Goal: Task Accomplishment & Management: Manage account settings

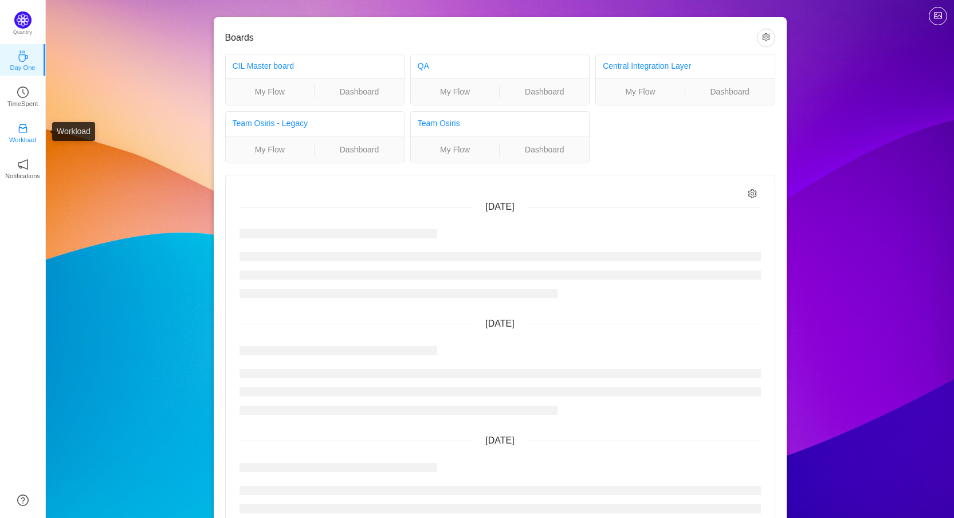
click at [23, 126] on icon "icon: inbox" at bounding box center [22, 128] width 11 height 11
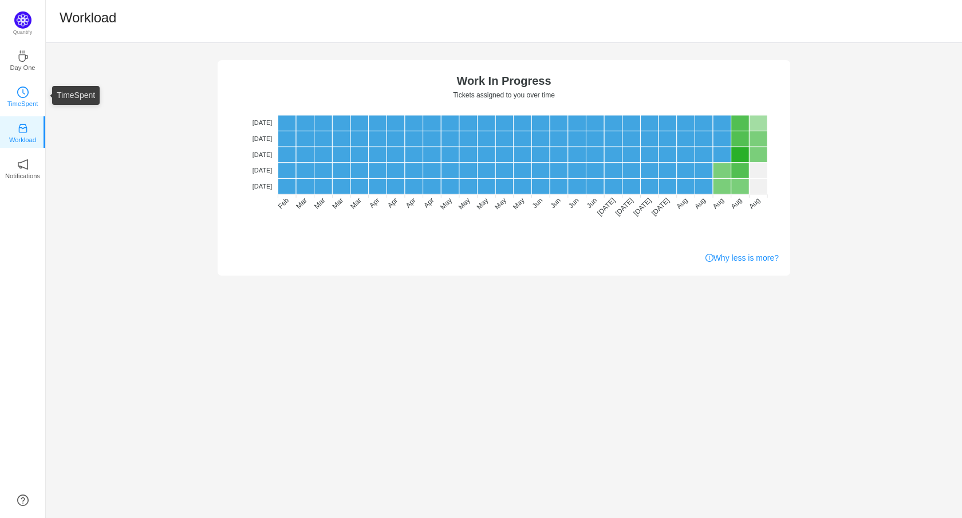
click at [25, 92] on icon "icon: clock-circle" at bounding box center [22, 91] width 11 height 11
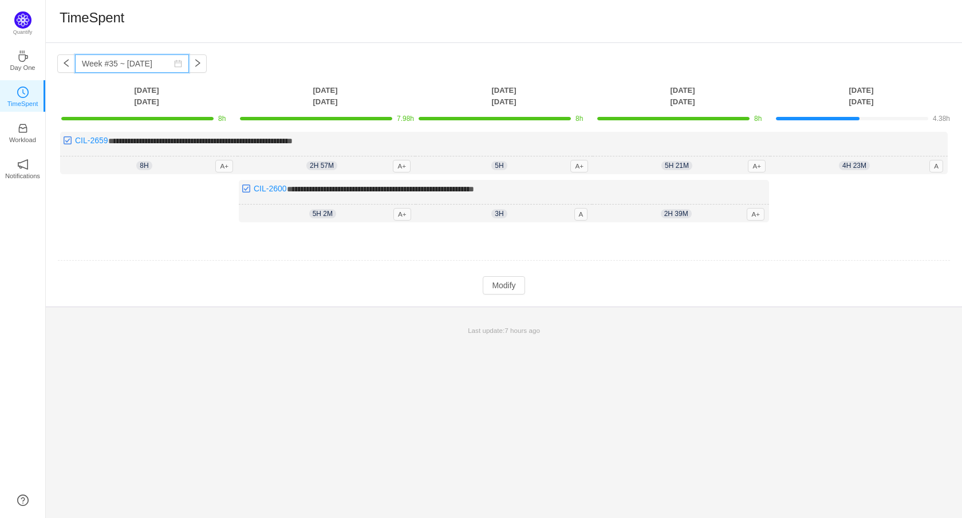
click at [101, 62] on input "Week #35 ~ [DATE]" at bounding box center [132, 63] width 114 height 18
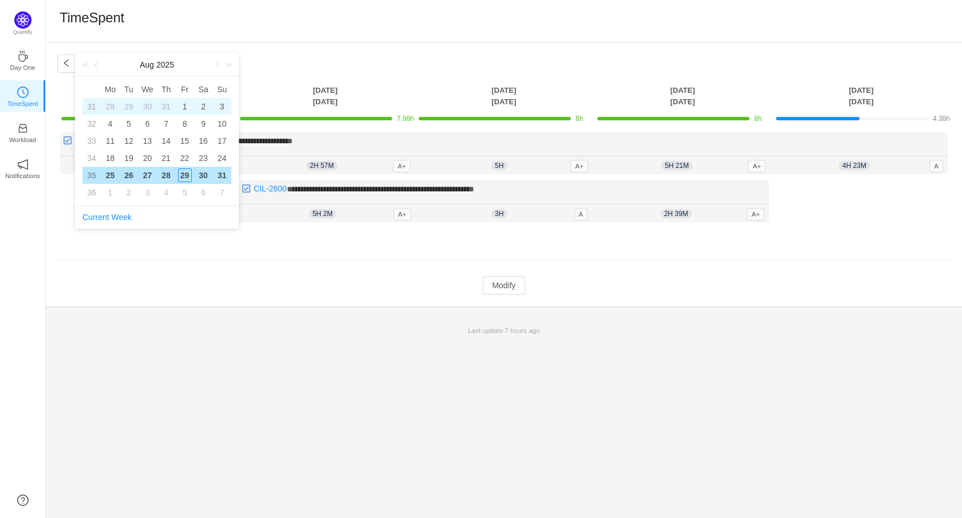
click at [190, 105] on div "1" at bounding box center [185, 107] width 14 height 14
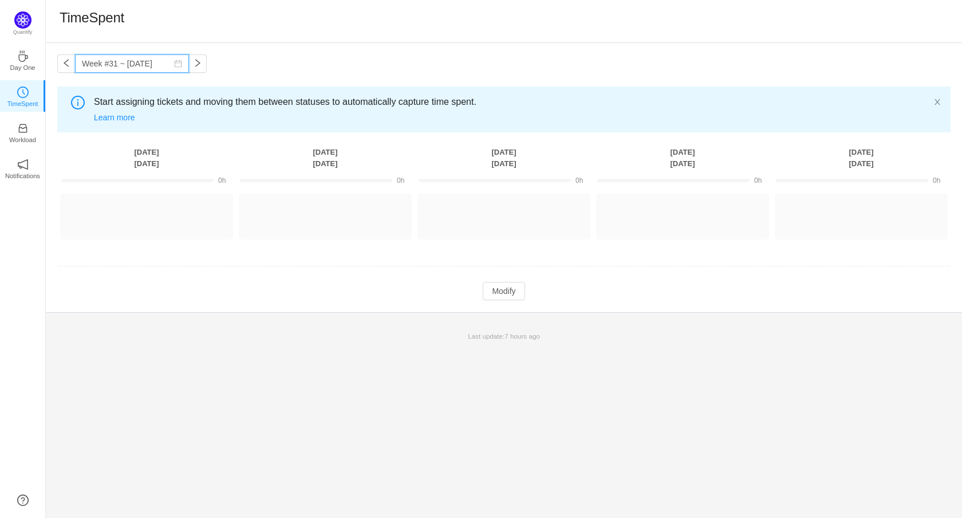
click at [164, 70] on input "Week #31 ~ Jul 28" at bounding box center [132, 63] width 114 height 18
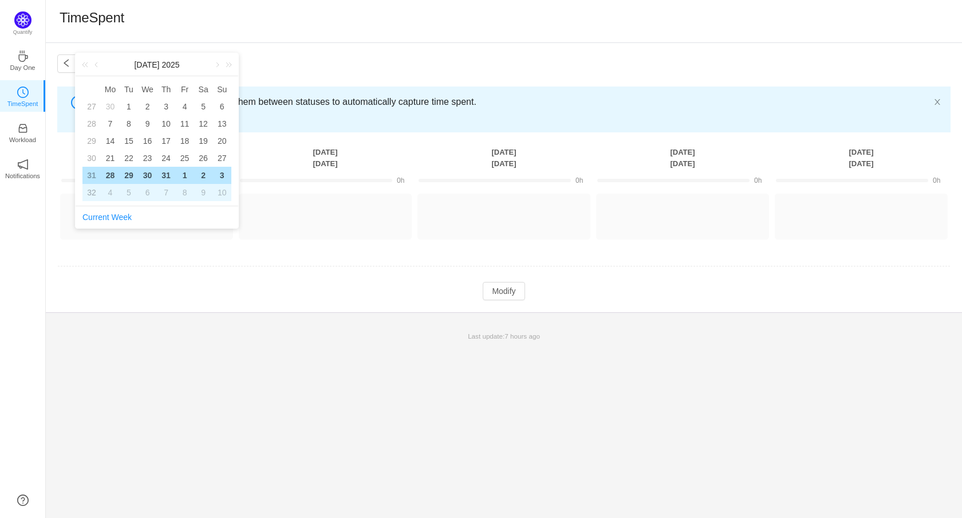
click at [164, 190] on div "7" at bounding box center [166, 193] width 14 height 14
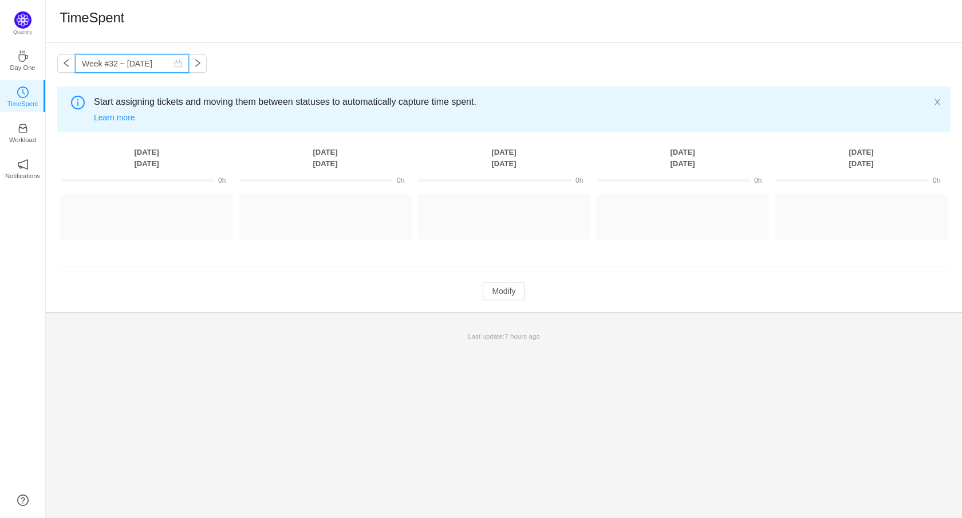
click at [159, 66] on input "Week #32 ~ [DATE]" at bounding box center [132, 63] width 114 height 18
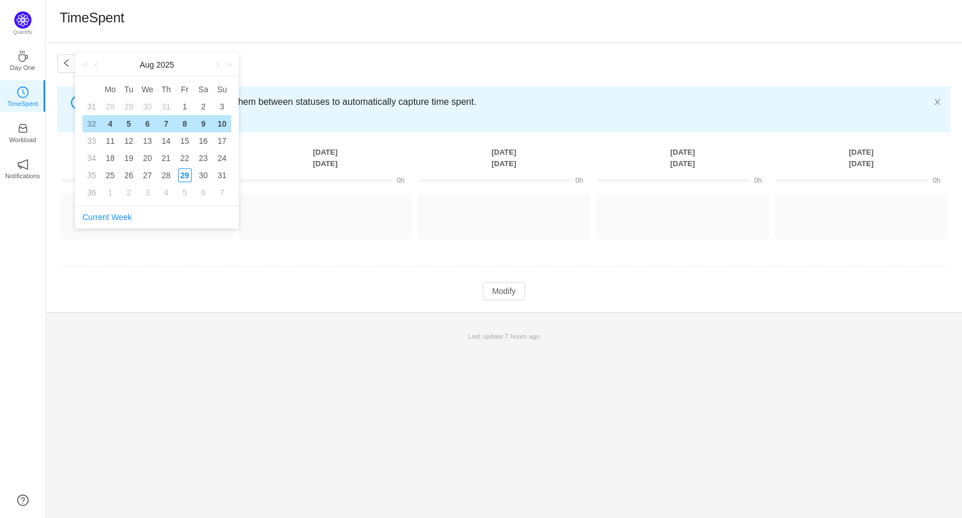
click at [109, 117] on div "4" at bounding box center [110, 124] width 14 height 14
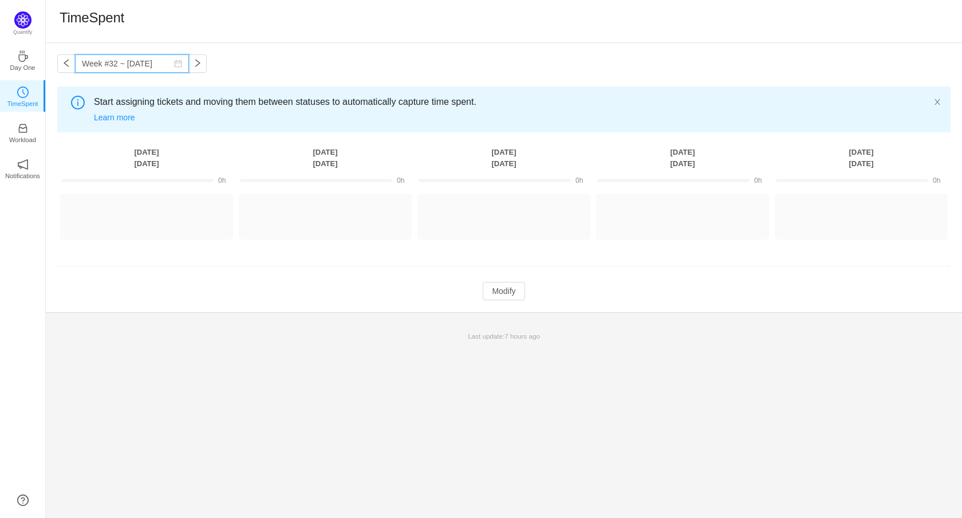
click at [123, 60] on input "Week #32 ~ [DATE]" at bounding box center [132, 63] width 114 height 18
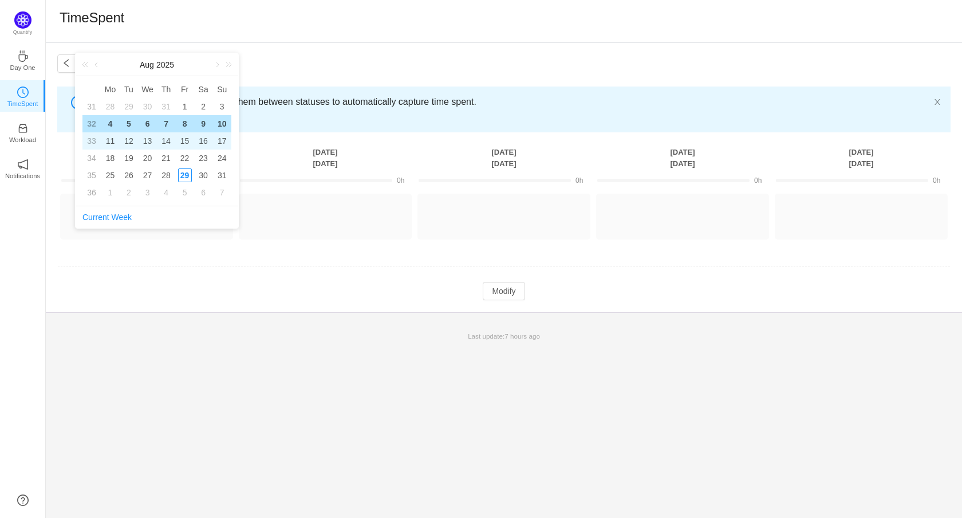
click at [108, 141] on div "11" at bounding box center [110, 141] width 14 height 14
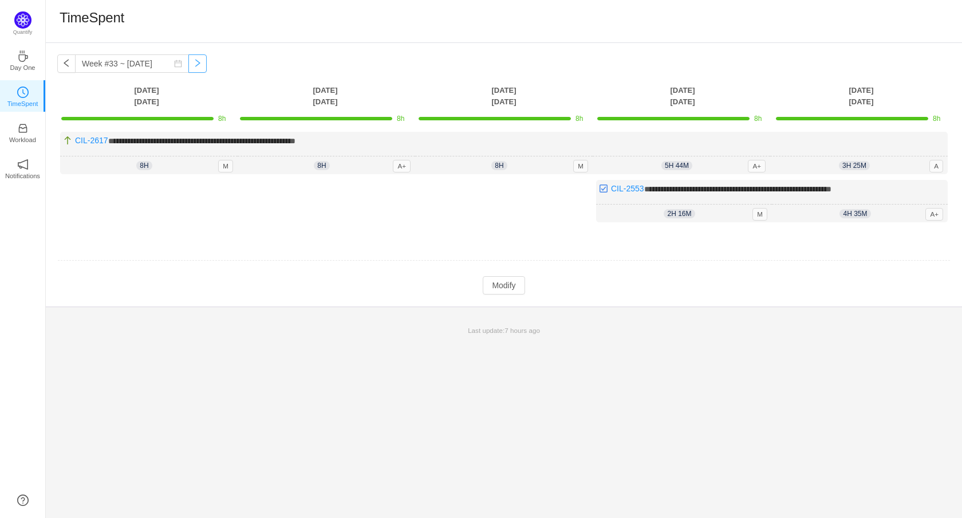
click at [203, 64] on button "button" at bounding box center [197, 63] width 18 height 18
type input "Week #34 ~ [DATE]"
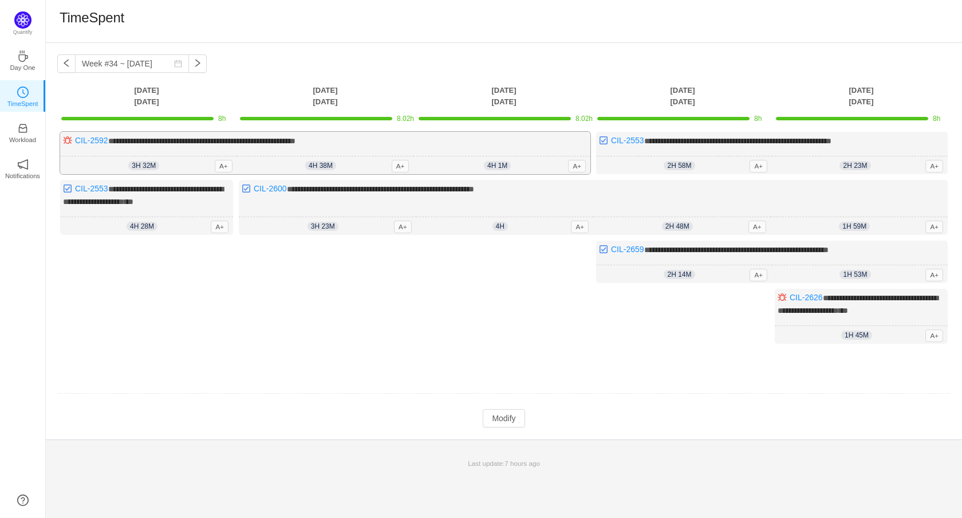
click at [324, 166] on span "4h 38m" at bounding box center [320, 165] width 31 height 9
click at [497, 414] on button "Modify" at bounding box center [504, 418] width 42 height 18
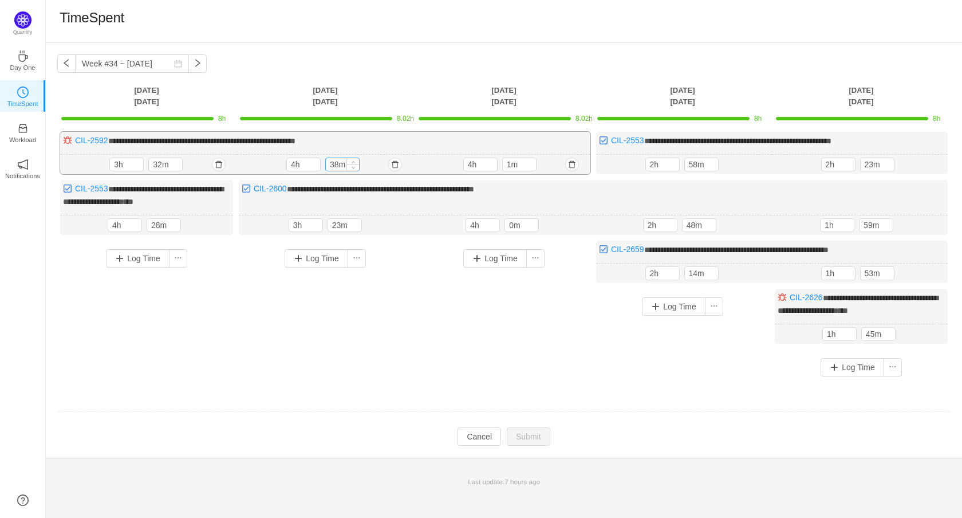
click at [338, 164] on input "38m" at bounding box center [342, 164] width 33 height 13
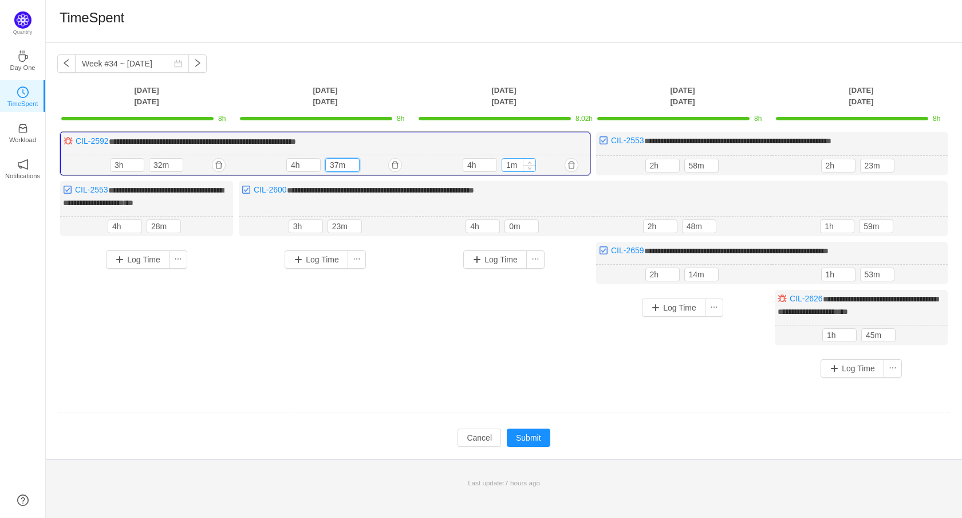
type input "37m"
click at [511, 163] on input "1m" at bounding box center [518, 165] width 33 height 13
type input "0m"
click at [526, 429] on button "Submit" at bounding box center [529, 437] width 44 height 18
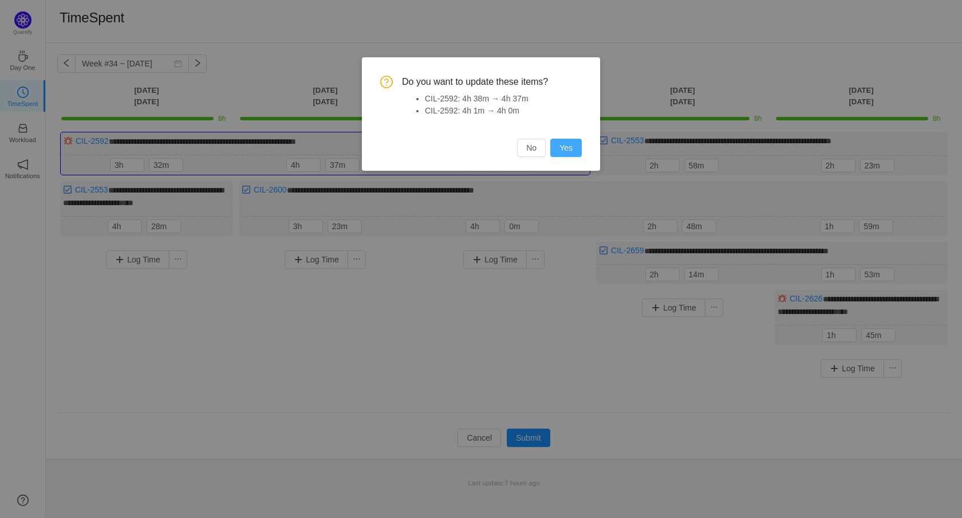
click at [562, 141] on button "Yes" at bounding box center [565, 148] width 31 height 18
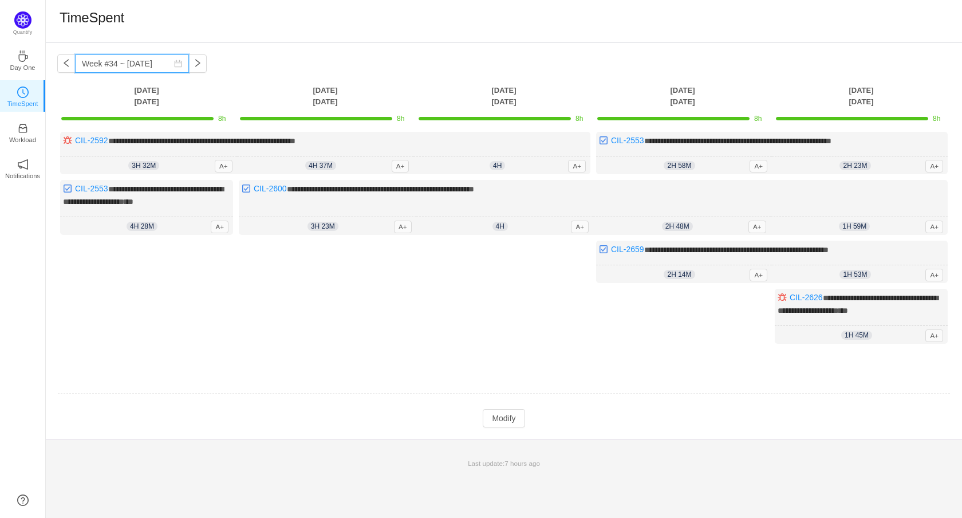
click at [127, 60] on input "Week #34 ~ [DATE]" at bounding box center [132, 63] width 114 height 18
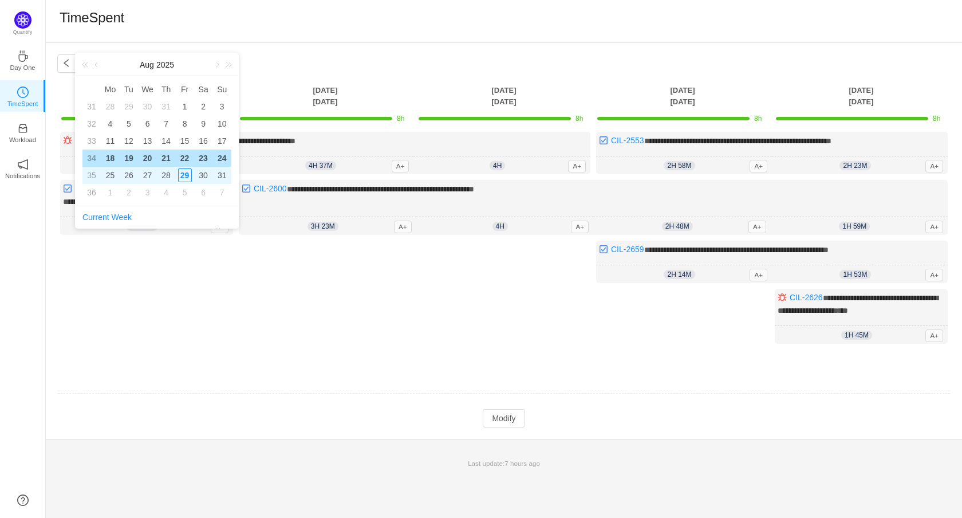
click at [112, 178] on div "25" at bounding box center [110, 175] width 14 height 14
type input "Week #35 ~ [DATE]"
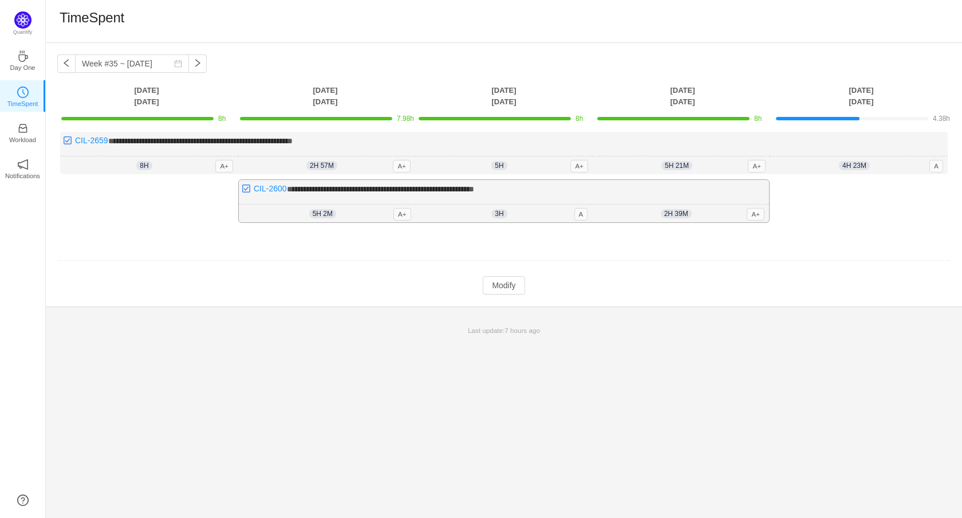
click at [330, 206] on div "5h 2m 5h 2m A+" at bounding box center [327, 213] width 177 height 18
click at [506, 281] on button "Modify" at bounding box center [504, 285] width 42 height 18
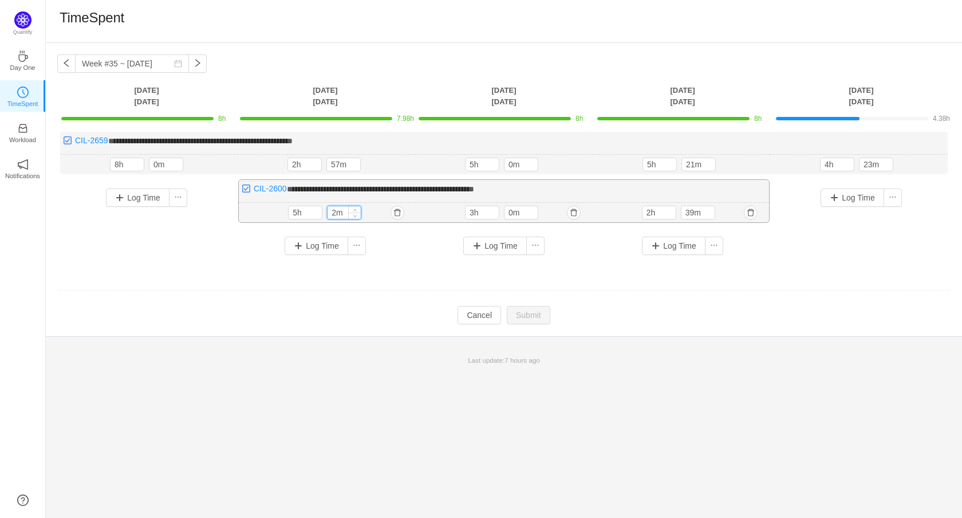
click at [337, 207] on input "2m" at bounding box center [344, 212] width 33 height 13
type input "3m"
click at [534, 312] on button "Submit" at bounding box center [529, 316] width 44 height 18
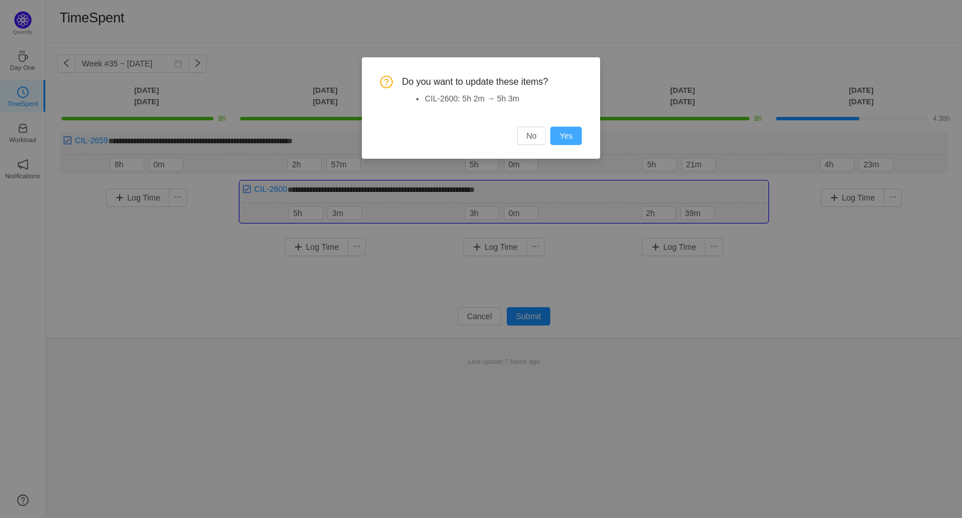
click at [565, 135] on button "Yes" at bounding box center [565, 136] width 31 height 18
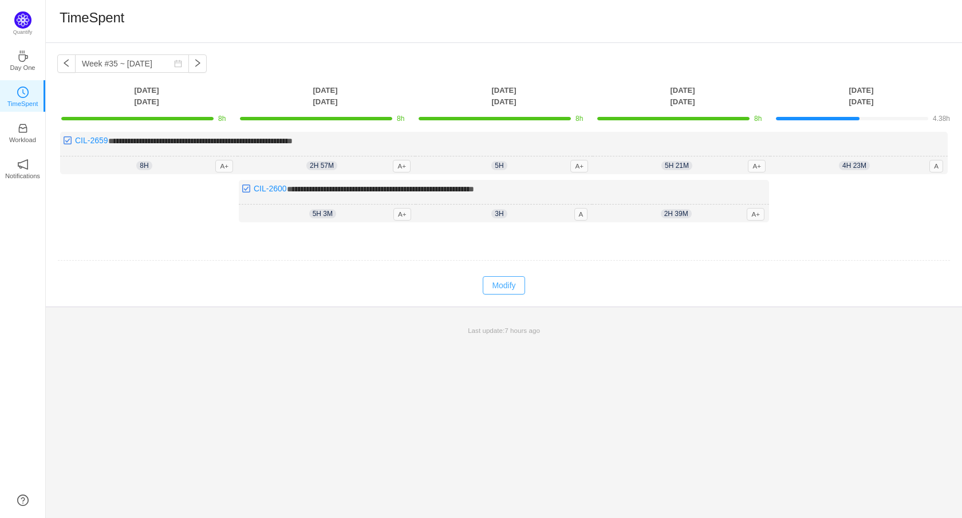
click at [492, 293] on button "Modify" at bounding box center [504, 285] width 42 height 18
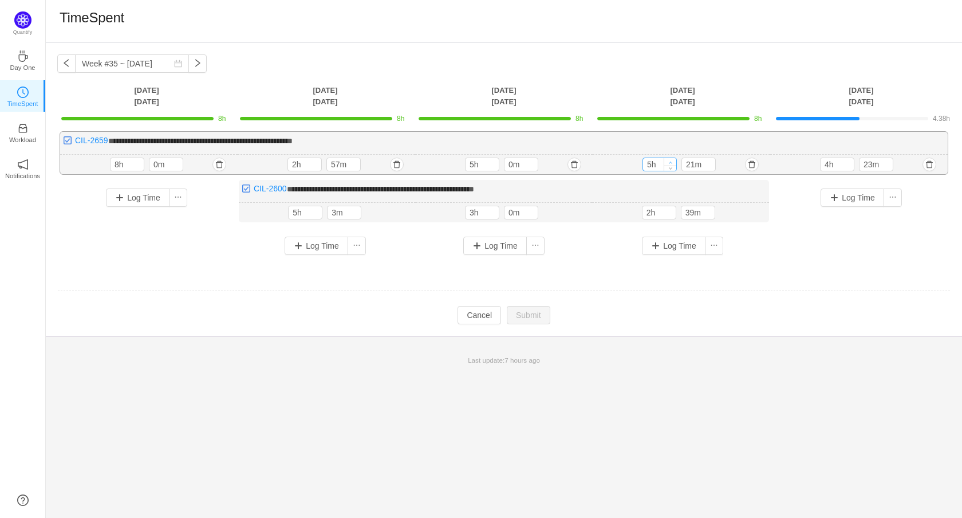
type input "6h"
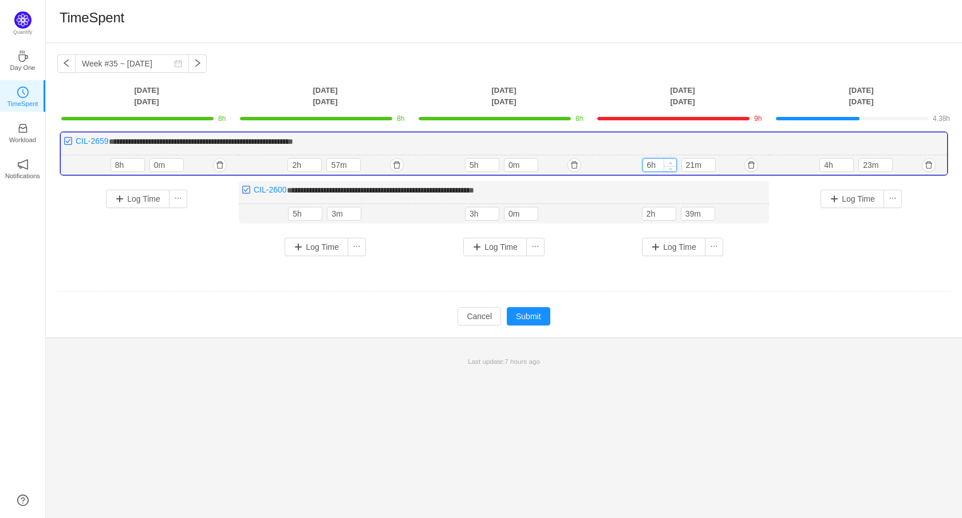
click at [664, 162] on span "Increase Value" at bounding box center [670, 162] width 12 height 7
click at [754, 160] on button "button" at bounding box center [752, 165] width 14 height 14
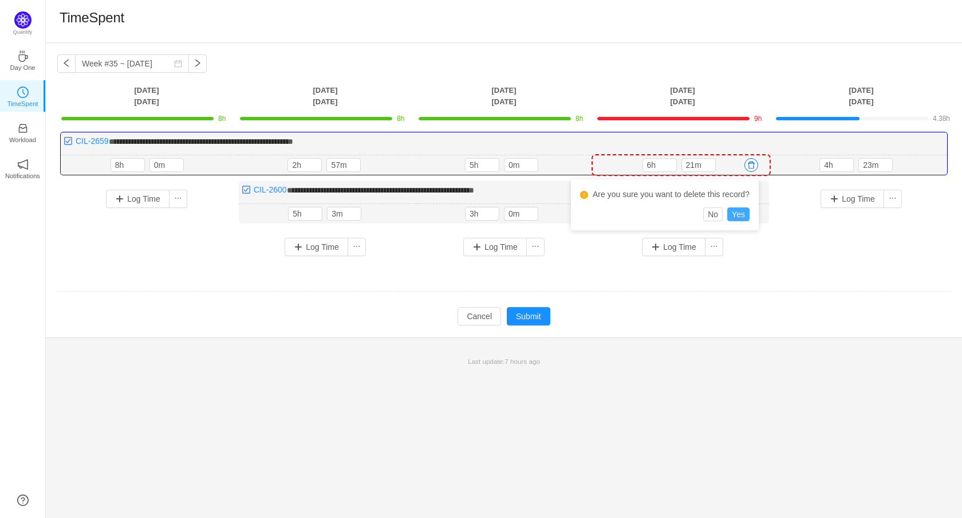
click at [744, 214] on button "Yes" at bounding box center [738, 214] width 22 height 14
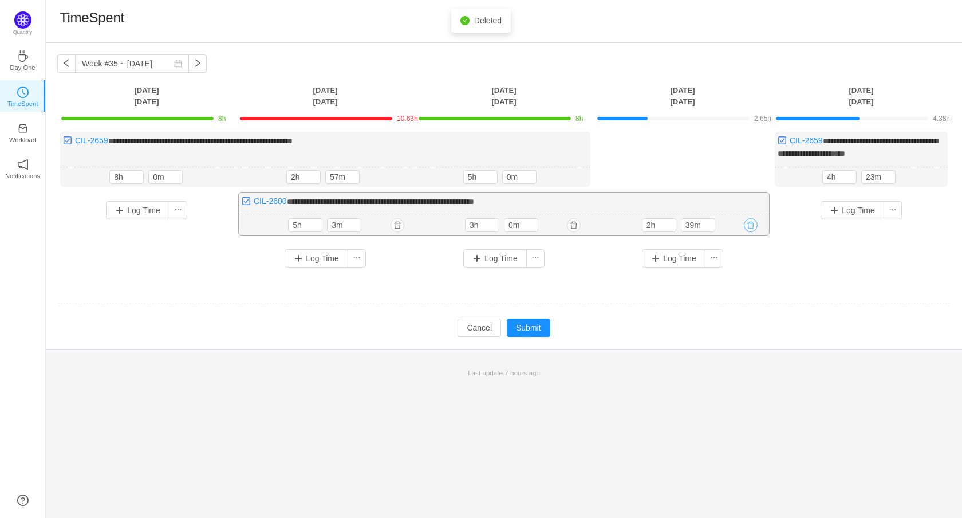
click at [750, 225] on button "button" at bounding box center [751, 225] width 14 height 14
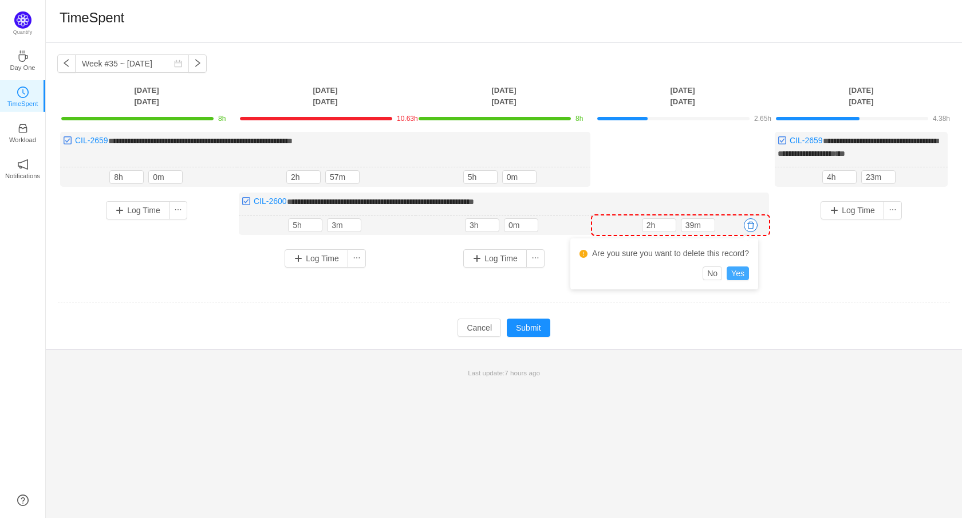
click at [746, 274] on button "Yes" at bounding box center [738, 273] width 22 height 14
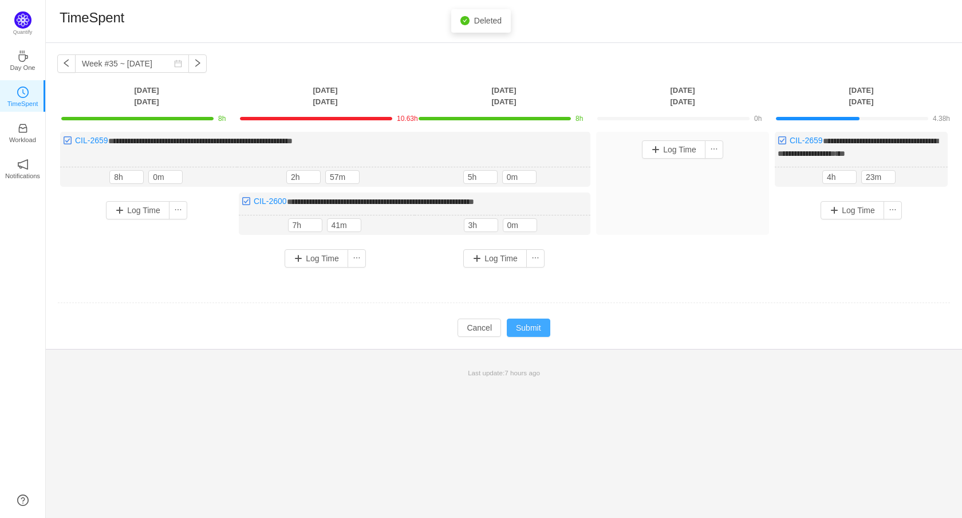
click at [528, 324] on button "Submit" at bounding box center [529, 327] width 44 height 18
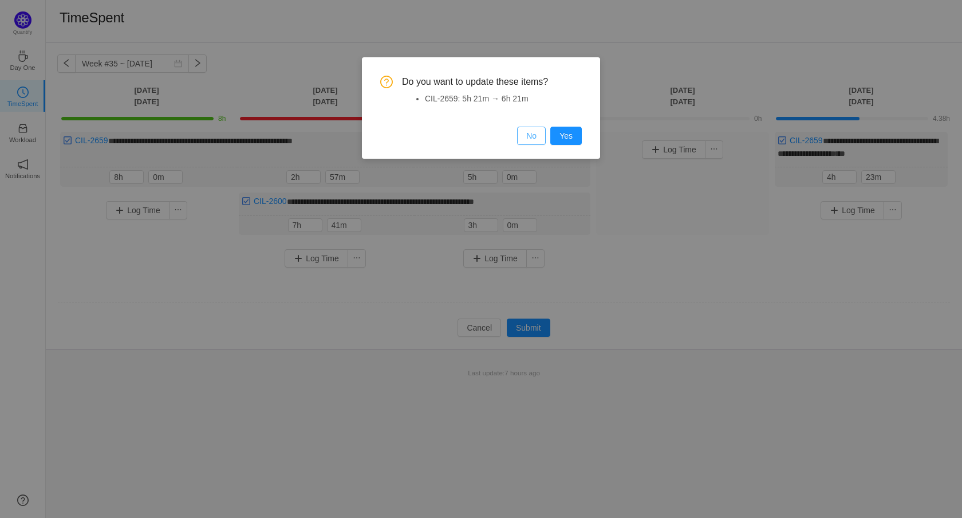
click at [530, 130] on button "No" at bounding box center [531, 136] width 29 height 18
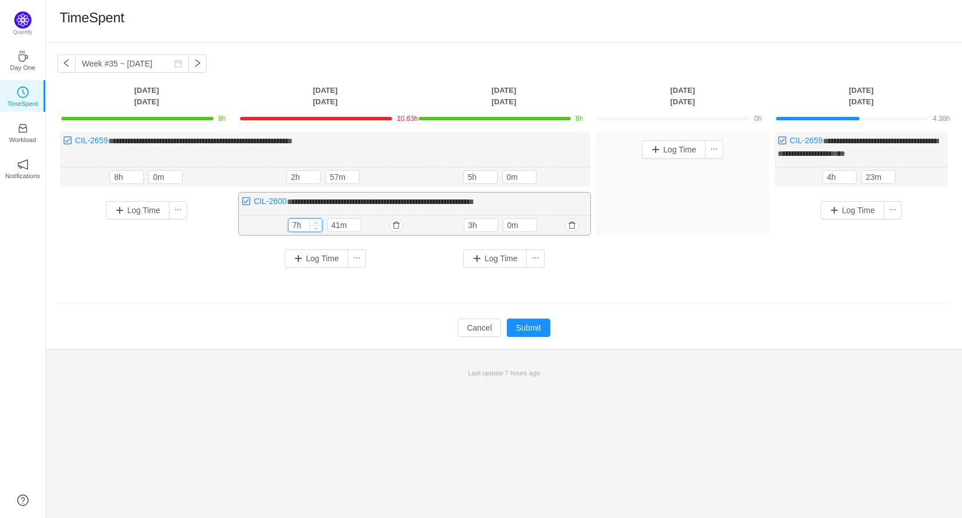
click at [297, 224] on input "7h" at bounding box center [305, 225] width 33 height 13
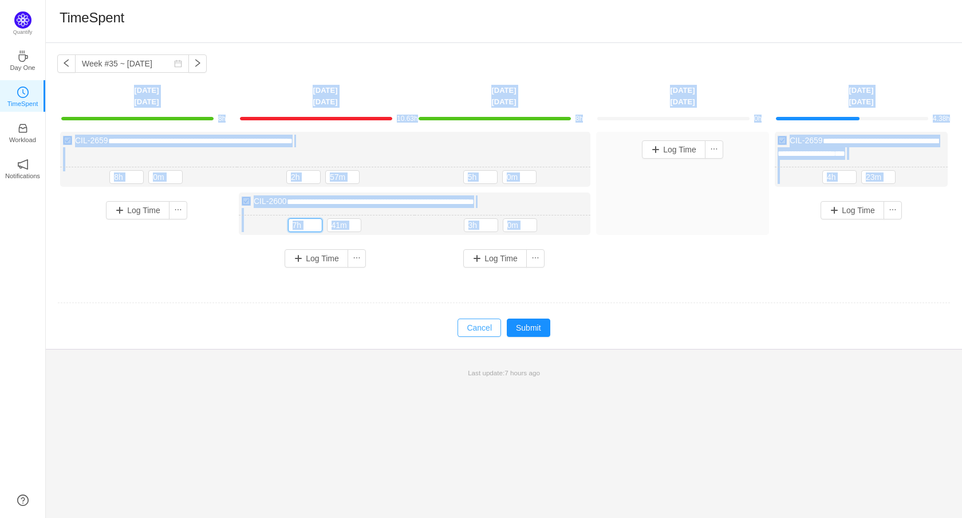
click at [478, 316] on tbody "**********" at bounding box center [503, 223] width 893 height 230
click at [477, 323] on button "Cancel" at bounding box center [480, 327] width 44 height 18
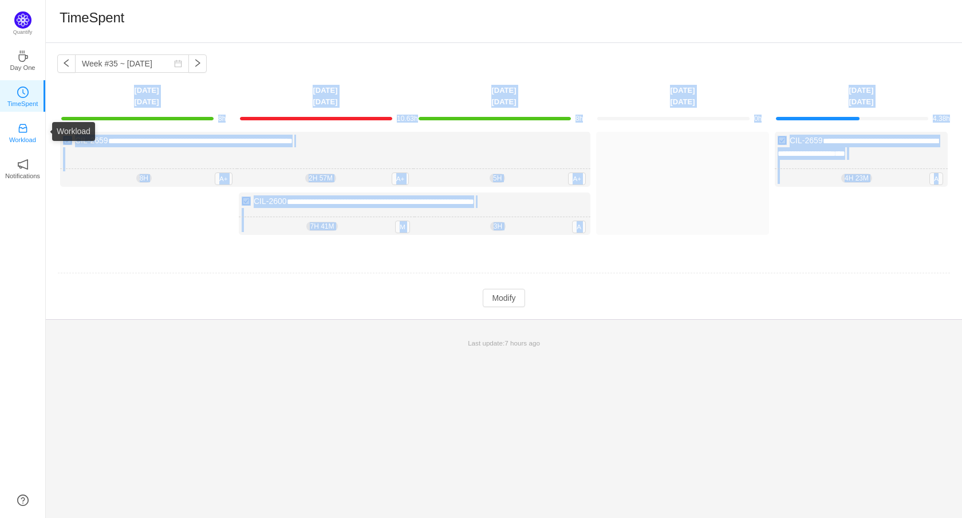
click at [29, 127] on link "Workload" at bounding box center [22, 131] width 11 height 11
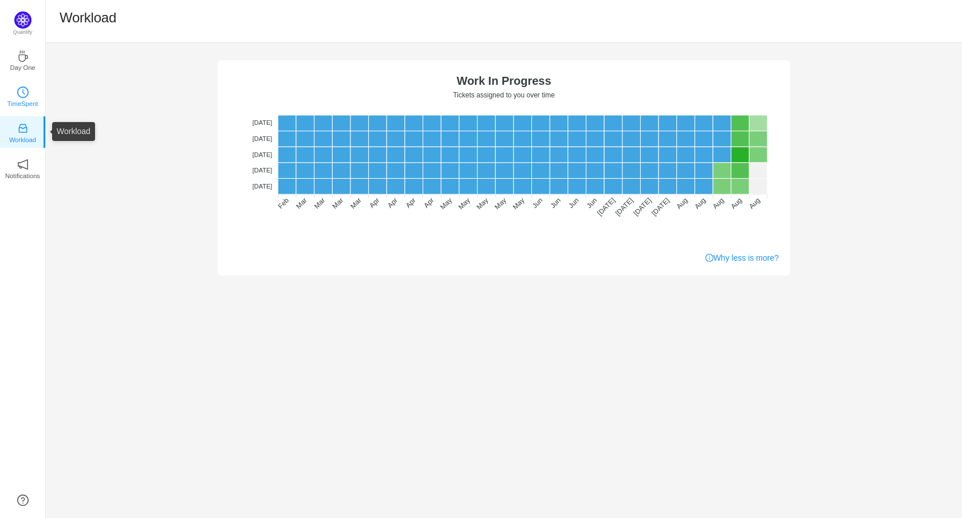
click at [19, 93] on icon "icon: clock-circle" at bounding box center [22, 91] width 11 height 11
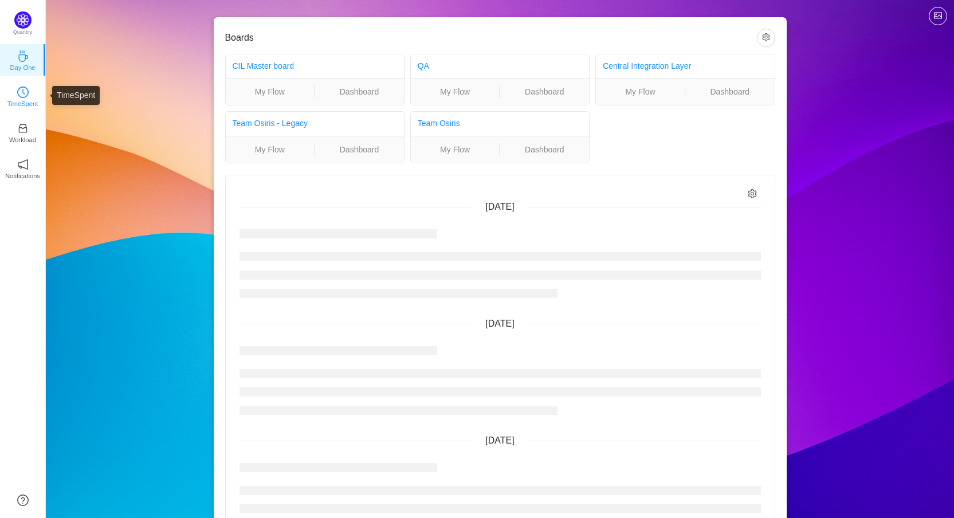
click at [21, 99] on p "TimeSpent" at bounding box center [22, 104] width 31 height 10
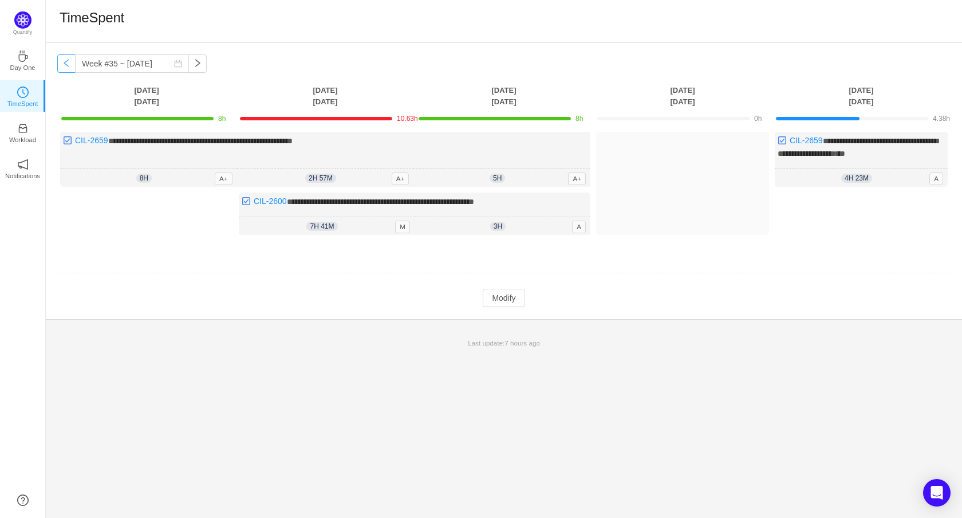
click at [72, 66] on button "button" at bounding box center [66, 63] width 18 height 18
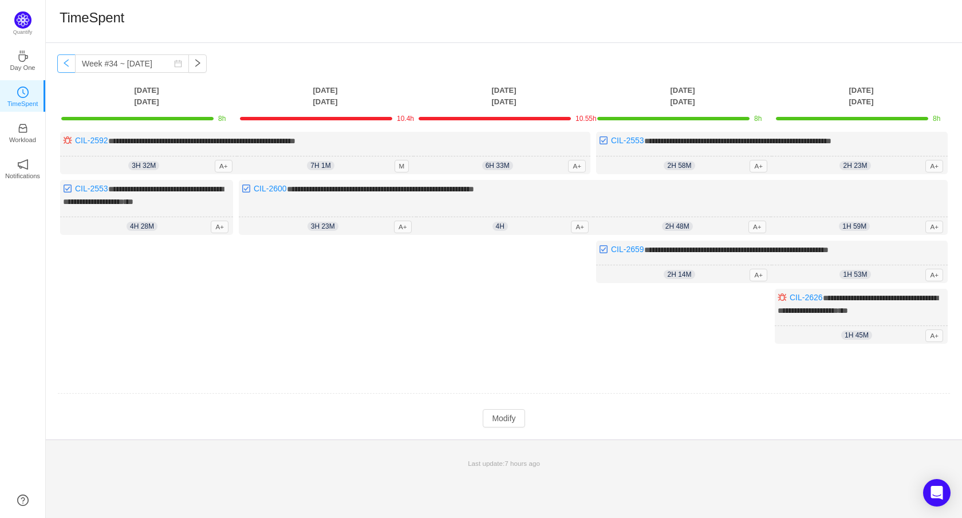
click at [64, 61] on button "button" at bounding box center [66, 63] width 18 height 18
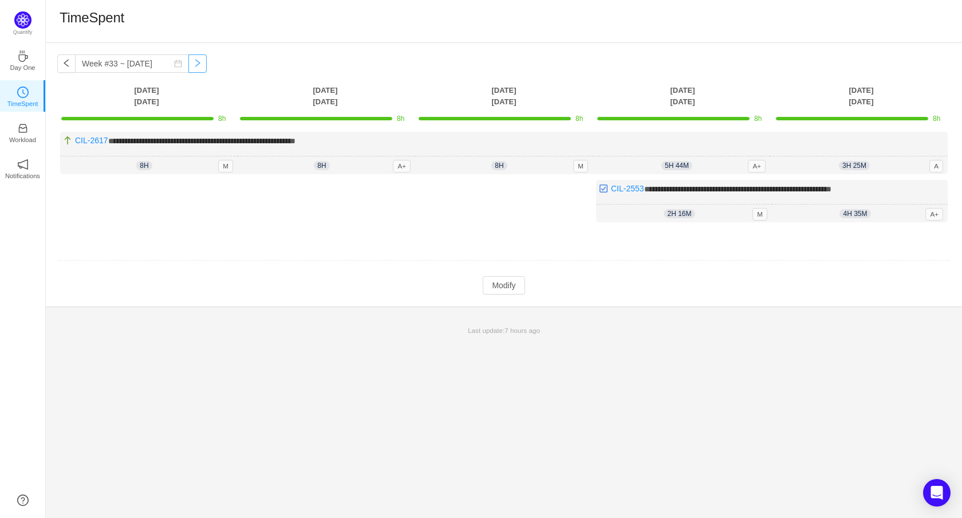
click at [207, 62] on button "button" at bounding box center [197, 63] width 18 height 18
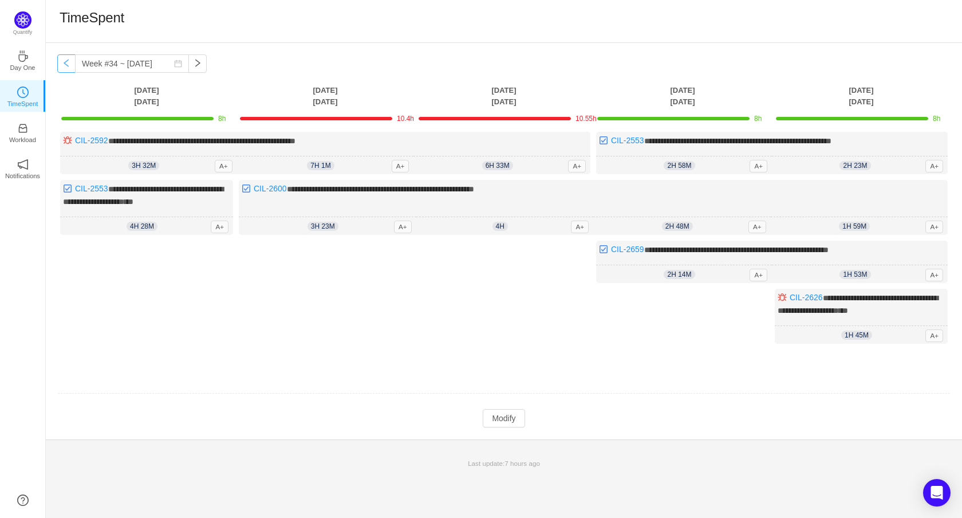
click at [65, 62] on button "button" at bounding box center [66, 63] width 18 height 18
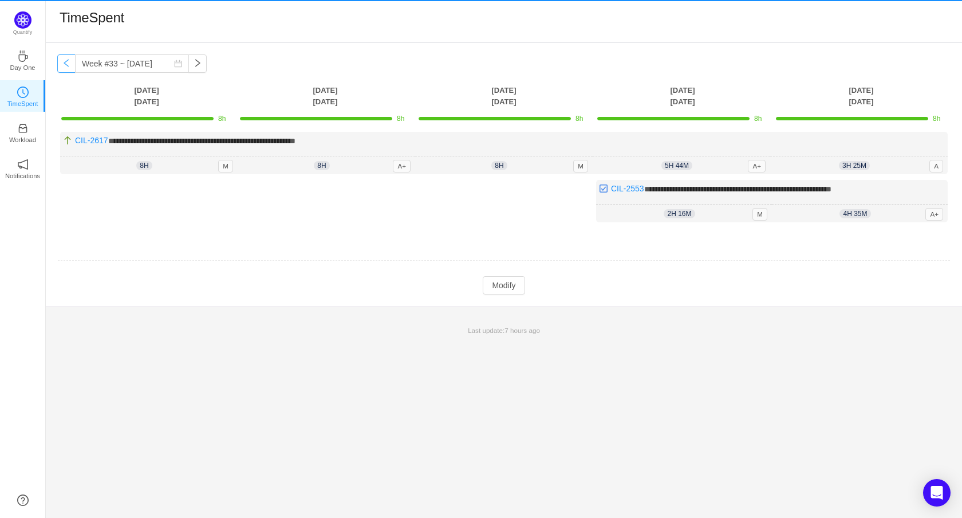
click at [65, 62] on button "button" at bounding box center [66, 63] width 18 height 18
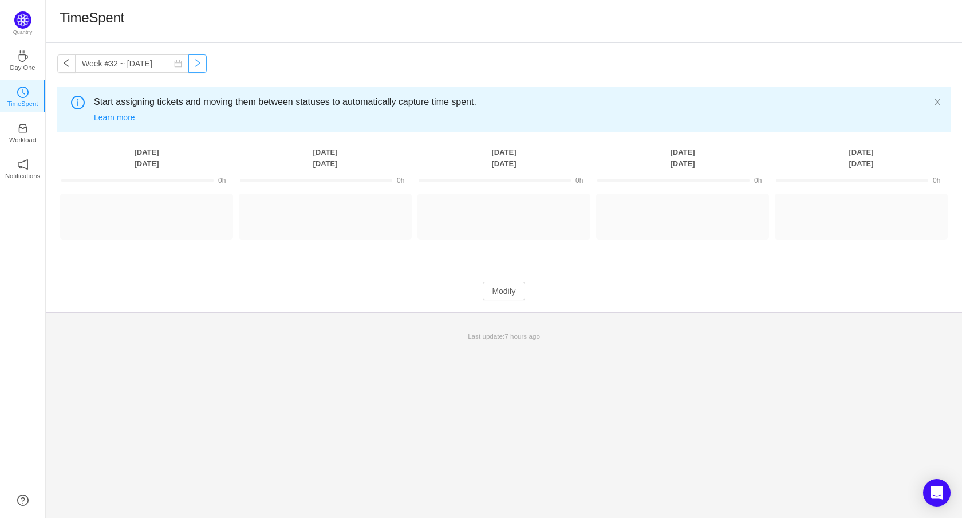
click at [204, 64] on button "button" at bounding box center [197, 63] width 18 height 18
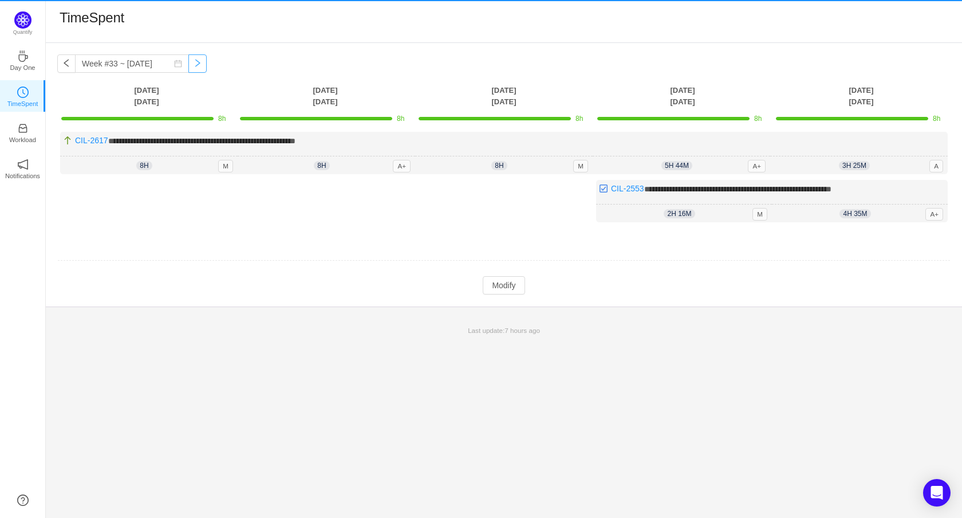
click at [204, 64] on button "button" at bounding box center [197, 63] width 18 height 18
type input "Week #34 ~ [DATE]"
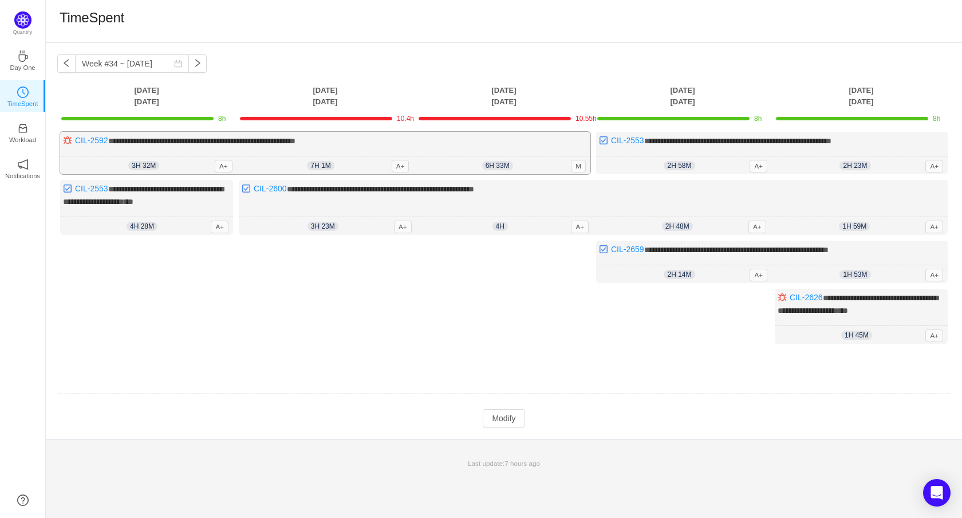
click at [316, 163] on span "7h 1m" at bounding box center [320, 165] width 27 height 9
click at [498, 416] on button "Modify" at bounding box center [504, 418] width 42 height 18
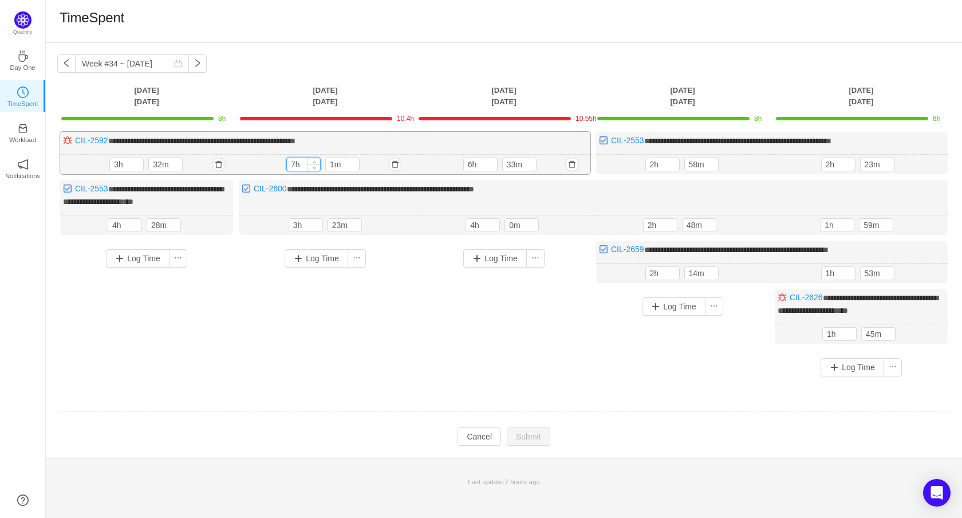
click at [292, 162] on input "7h" at bounding box center [303, 164] width 33 height 13
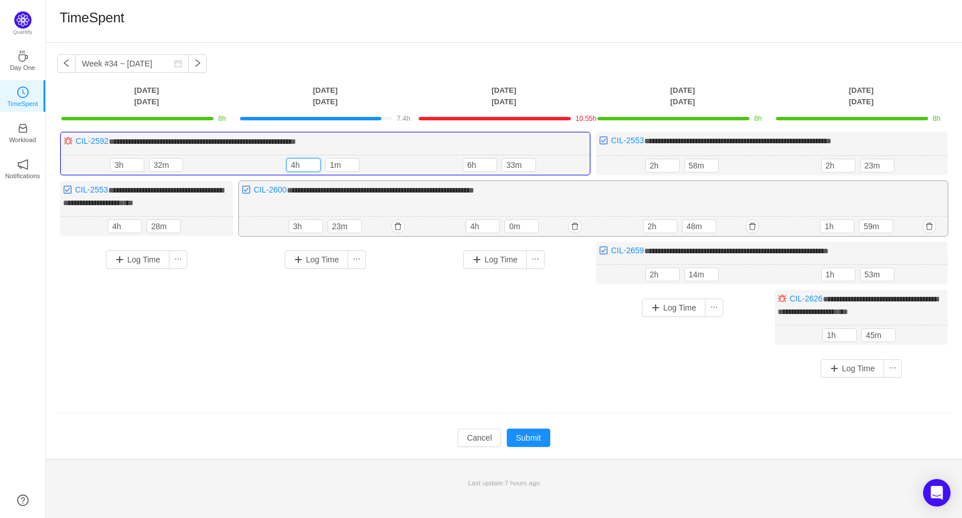
type input "4h"
type input "37m"
click at [527, 430] on button "Submit" at bounding box center [529, 437] width 44 height 18
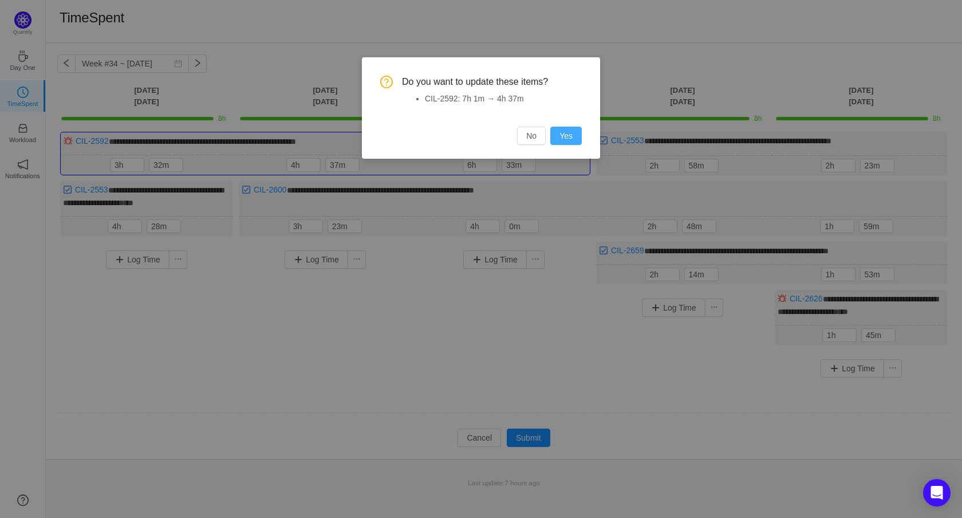
click at [564, 137] on button "Yes" at bounding box center [565, 136] width 31 height 18
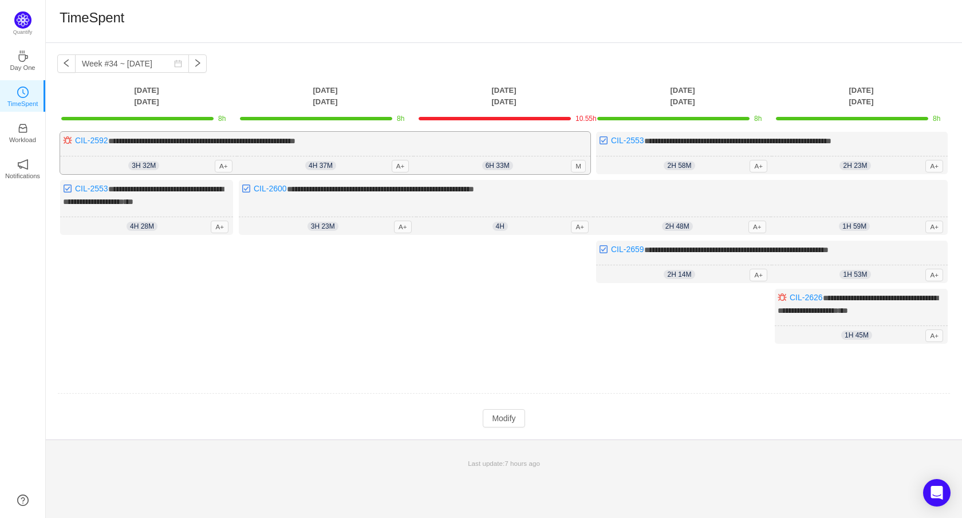
click at [495, 167] on span "6h 33m" at bounding box center [497, 165] width 31 height 9
click at [496, 412] on button "Modify" at bounding box center [504, 418] width 42 height 18
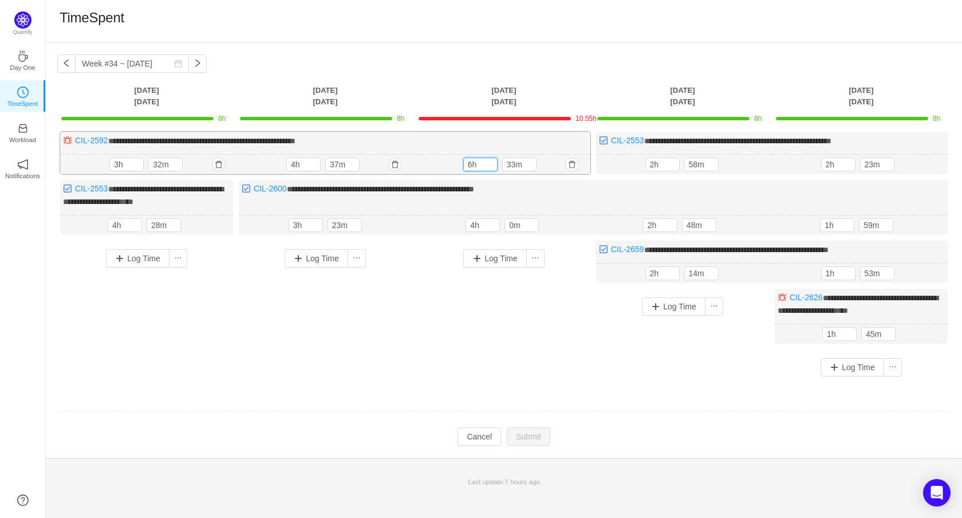
drag, startPoint x: 470, startPoint y: 160, endPoint x: 455, endPoint y: 161, distance: 14.9
click at [455, 161] on div "6h 33m 6h 33m" at bounding box center [501, 165] width 177 height 20
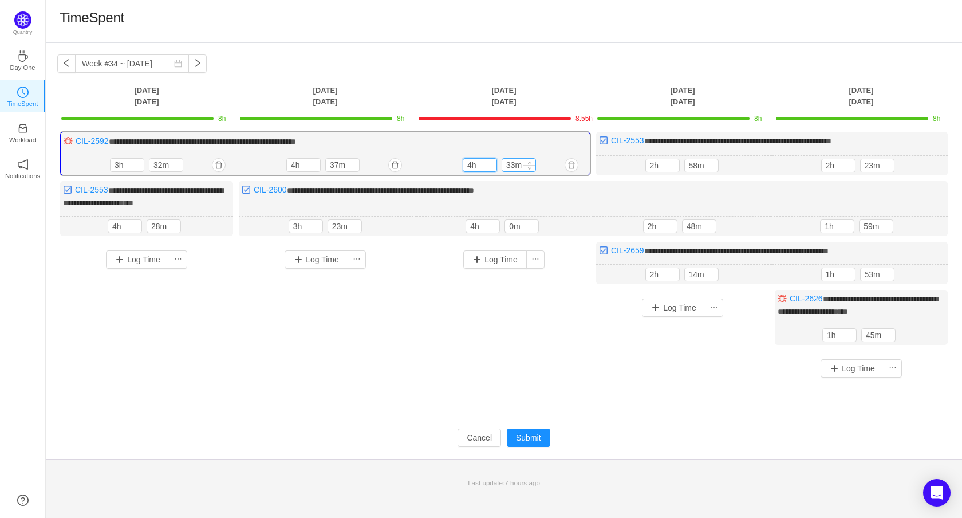
type input "4h"
drag, startPoint x: 513, startPoint y: 166, endPoint x: 490, endPoint y: 166, distance: 22.9
click at [490, 166] on div "4h 33m" at bounding box center [502, 165] width 78 height 14
type input "0m"
click at [532, 440] on button "Submit" at bounding box center [529, 437] width 44 height 18
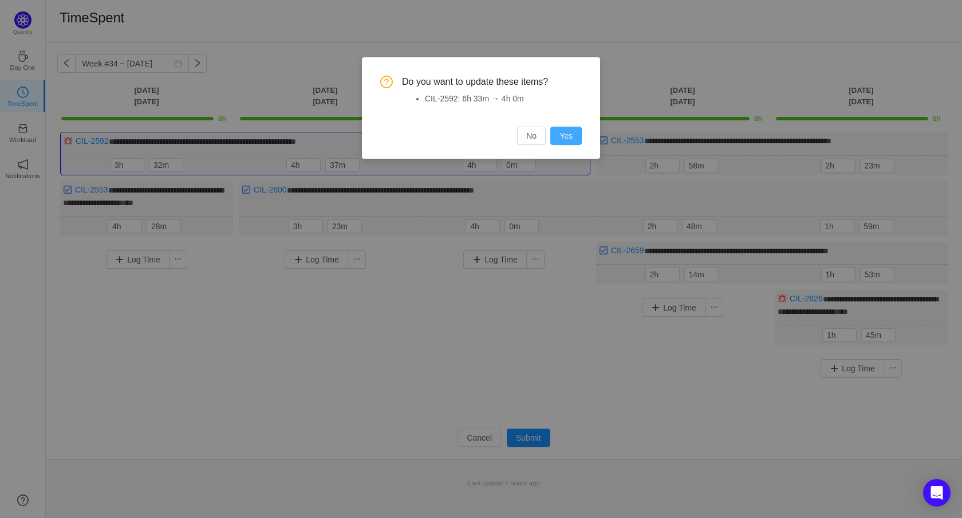
click at [560, 130] on button "Yes" at bounding box center [565, 136] width 31 height 18
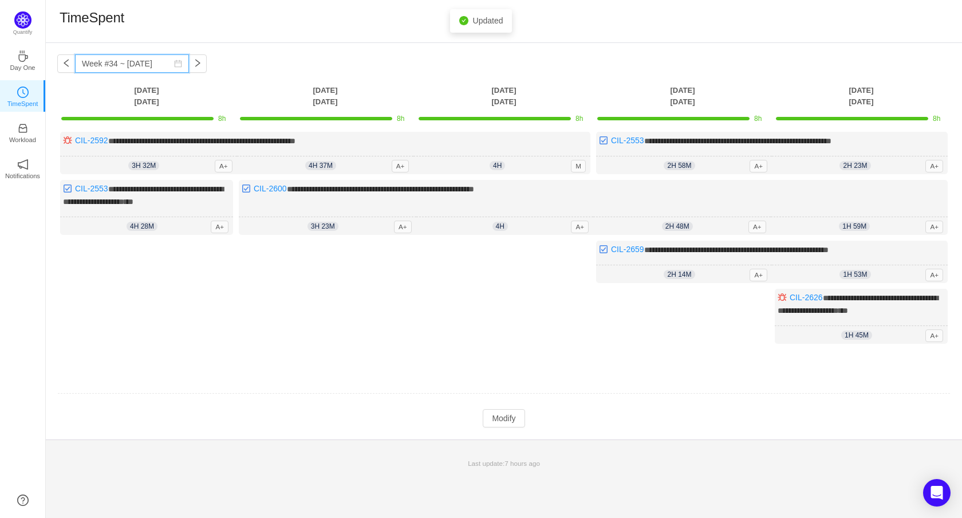
click at [132, 66] on input "Week #34 ~ [DATE]" at bounding box center [132, 63] width 114 height 18
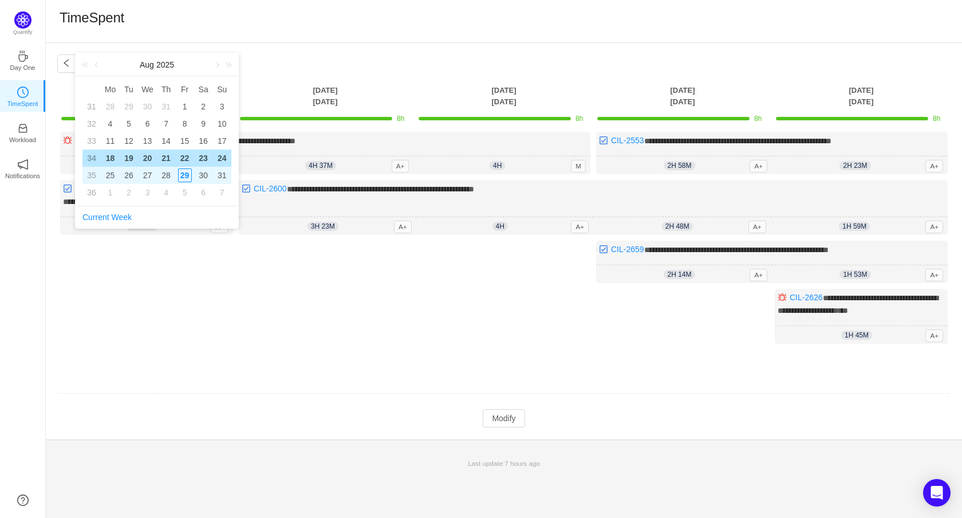
click at [134, 173] on div "26" at bounding box center [129, 175] width 14 height 14
type input "Week #35 ~ [DATE]"
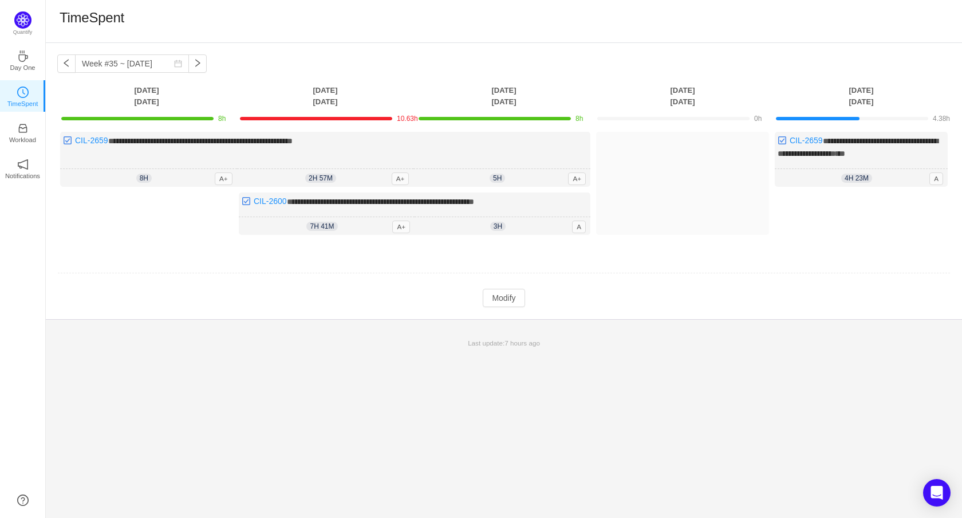
click at [192, 254] on td "**********" at bounding box center [503, 193] width 893 height 131
click at [330, 227] on span "7h 41m" at bounding box center [321, 226] width 31 height 9
click at [497, 282] on td at bounding box center [503, 273] width 893 height 29
click at [498, 295] on button "Modify" at bounding box center [504, 298] width 42 height 18
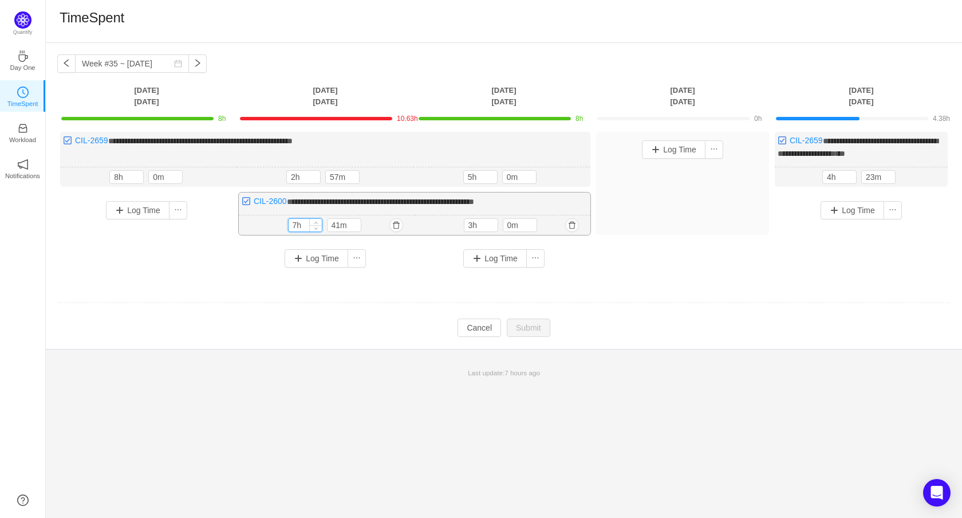
click at [297, 219] on input "7h" at bounding box center [305, 225] width 33 height 13
type input "5h"
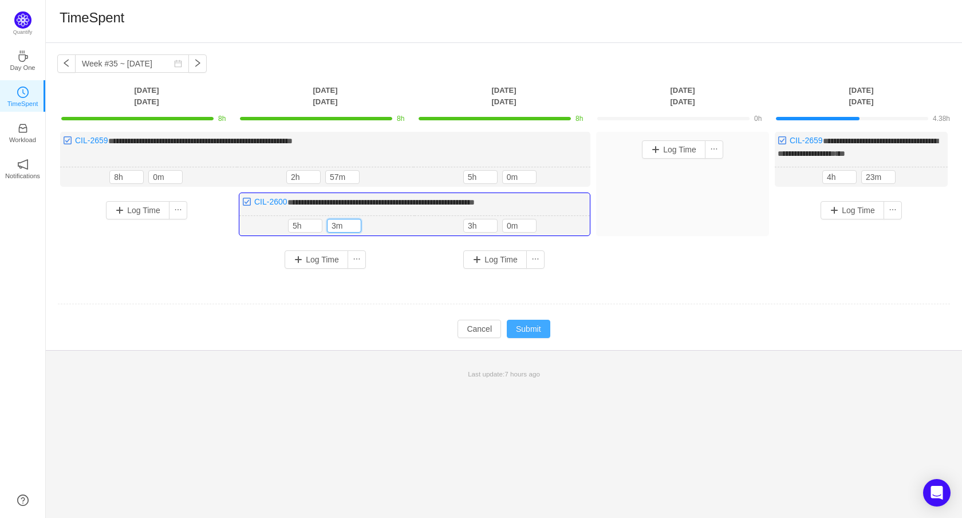
type input "3m"
click at [534, 325] on button "Submit" at bounding box center [529, 329] width 44 height 18
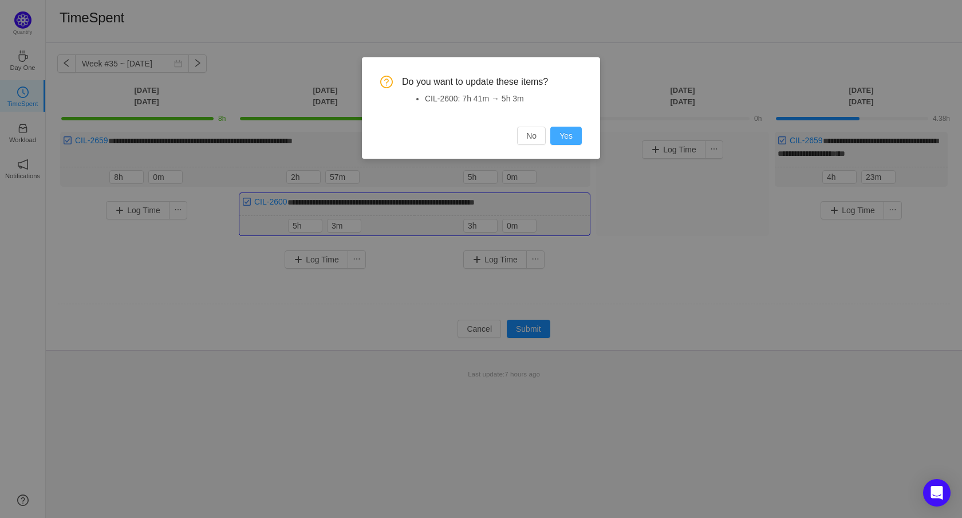
click at [560, 144] on div "Do you want to update these items? CIL-2600: 7h 41m → 5h 3m No Yes" at bounding box center [481, 107] width 238 height 101
click at [566, 136] on button "Yes" at bounding box center [565, 136] width 31 height 18
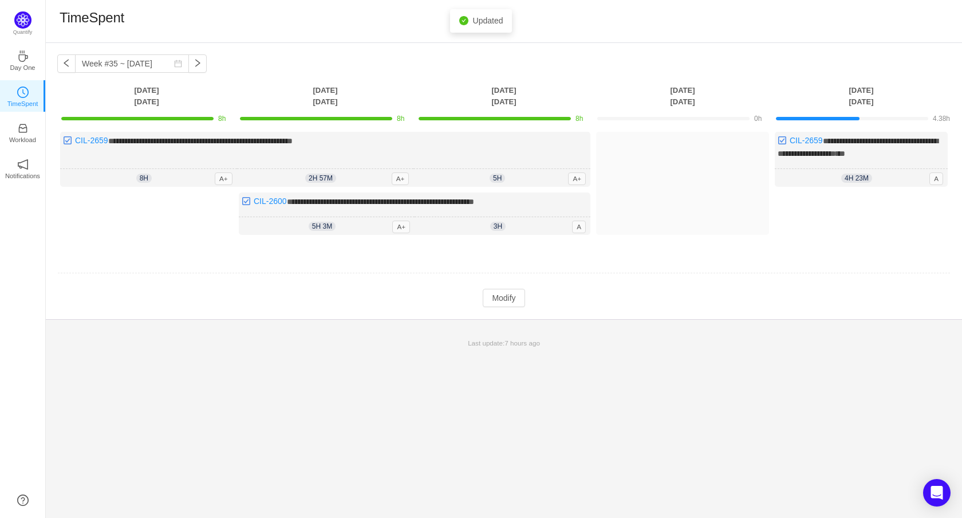
click at [310, 326] on footer "Last update: 7 hours ago" at bounding box center [504, 337] width 916 height 36
